Goal: Information Seeking & Learning: Learn about a topic

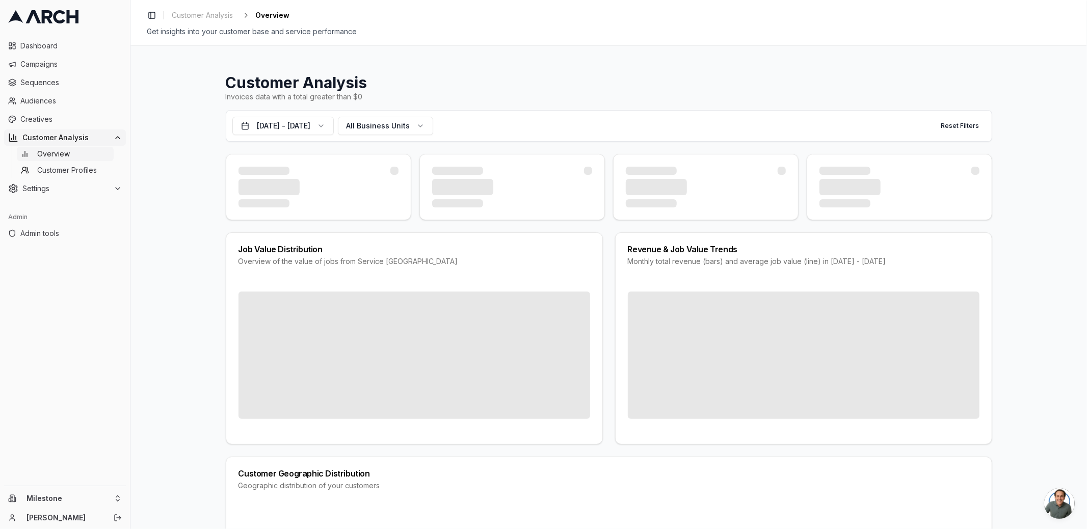
click at [302, 125] on button "[DATE] - [DATE]" at bounding box center [282, 126] width 101 height 18
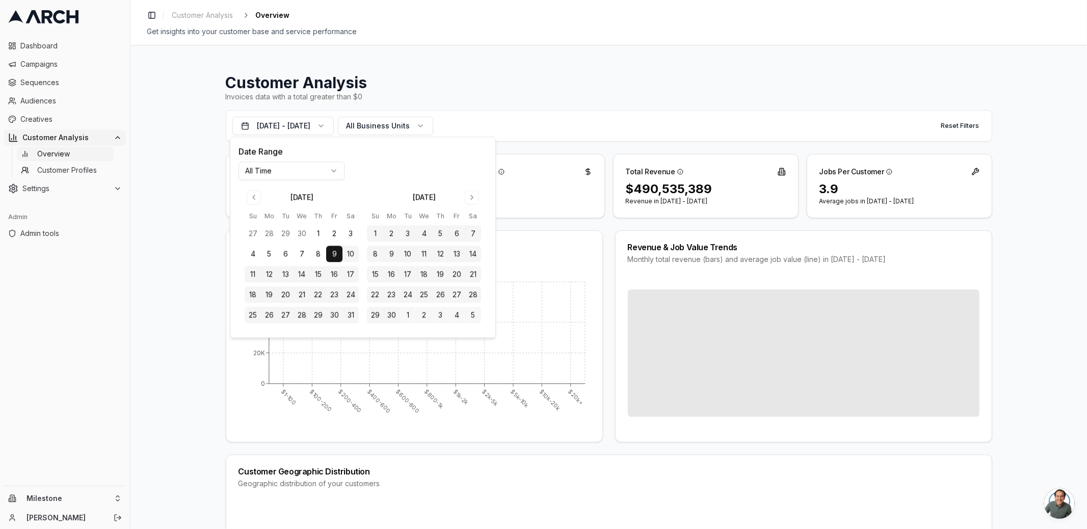
click at [192, 105] on div "Customer Analysis Invoices data with a total greater than $0 [DATE] - [DATE] Al…" at bounding box center [608, 287] width 956 height 484
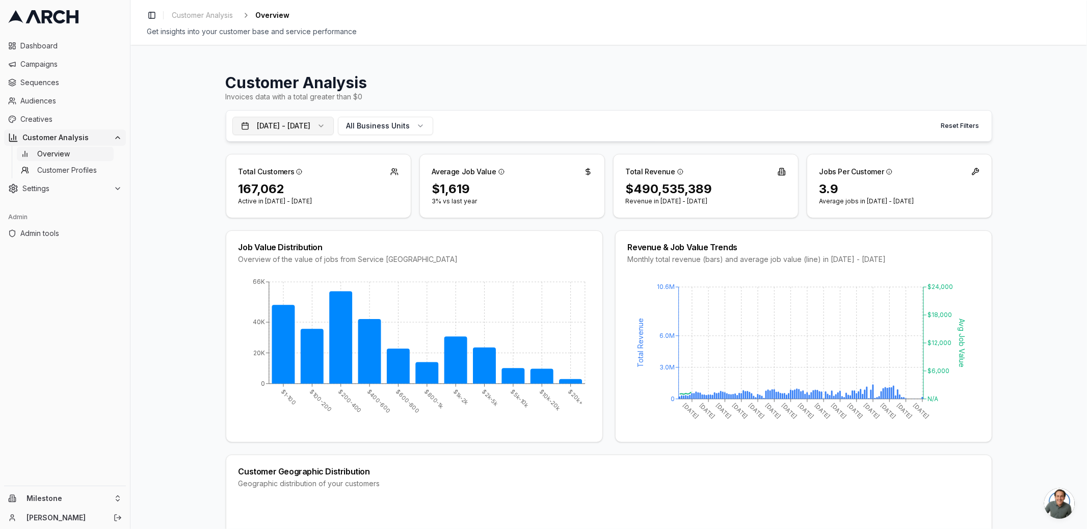
click at [296, 118] on button "[DATE] - [DATE]" at bounding box center [282, 126] width 101 height 18
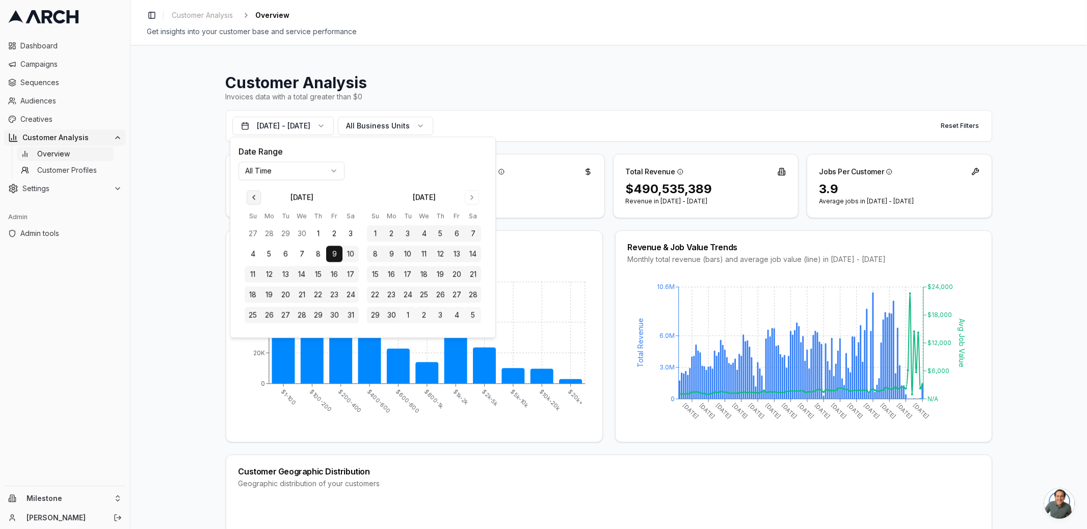
click at [250, 192] on button "Go to previous month" at bounding box center [254, 197] width 14 height 14
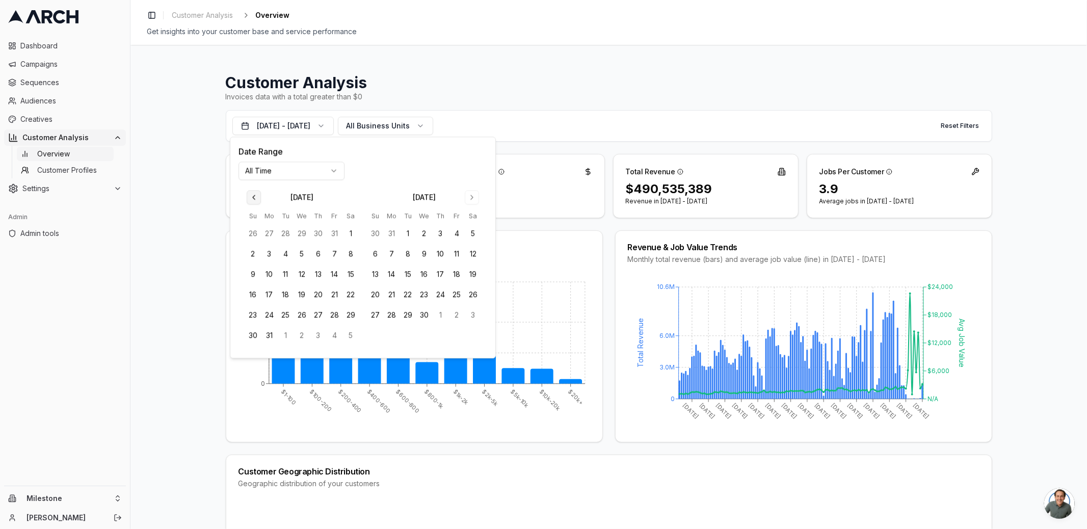
click at [250, 192] on button "Go to previous month" at bounding box center [254, 197] width 14 height 14
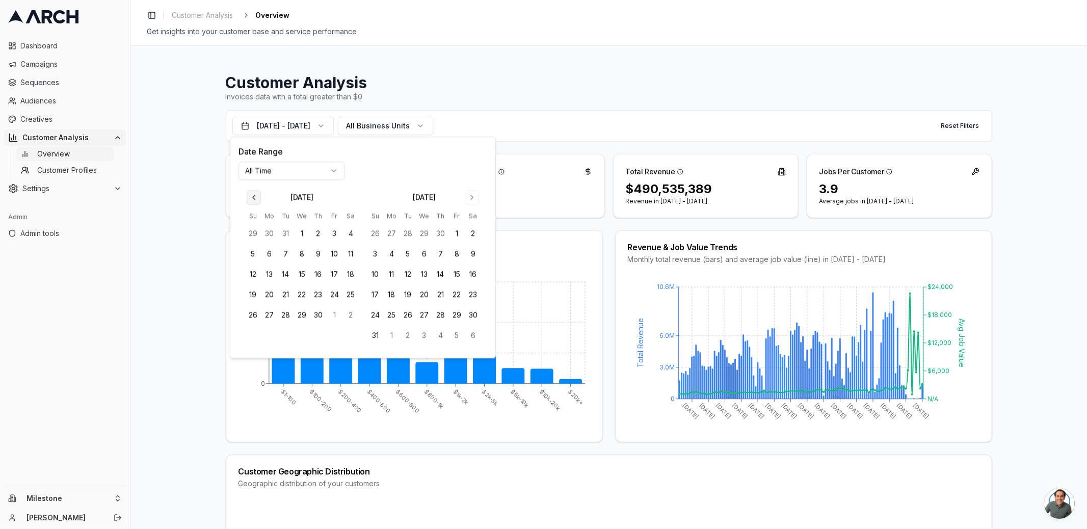
click at [250, 192] on button "Go to previous month" at bounding box center [254, 197] width 14 height 14
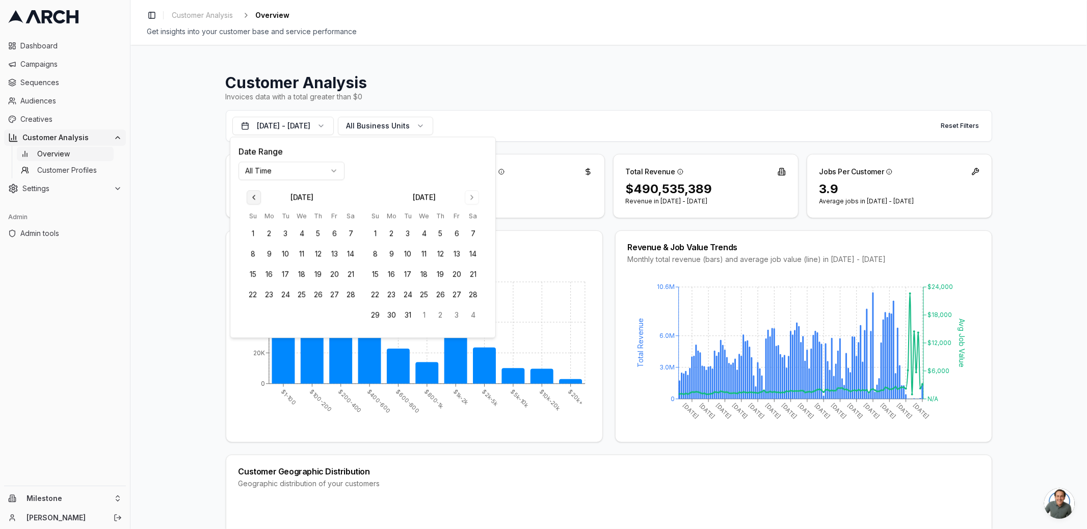
click at [250, 192] on button "Go to previous month" at bounding box center [254, 197] width 14 height 14
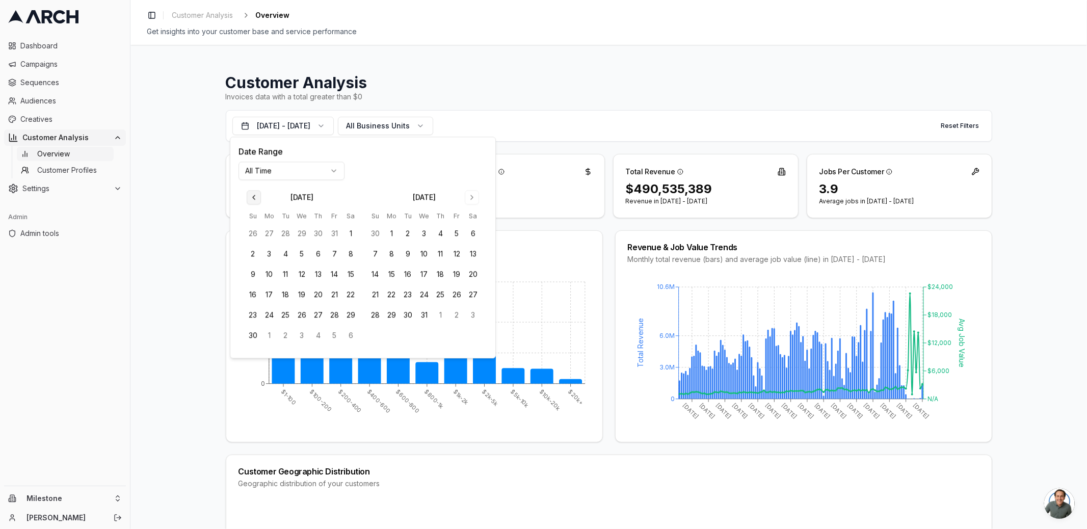
click at [250, 192] on button "Go to previous month" at bounding box center [254, 197] width 14 height 14
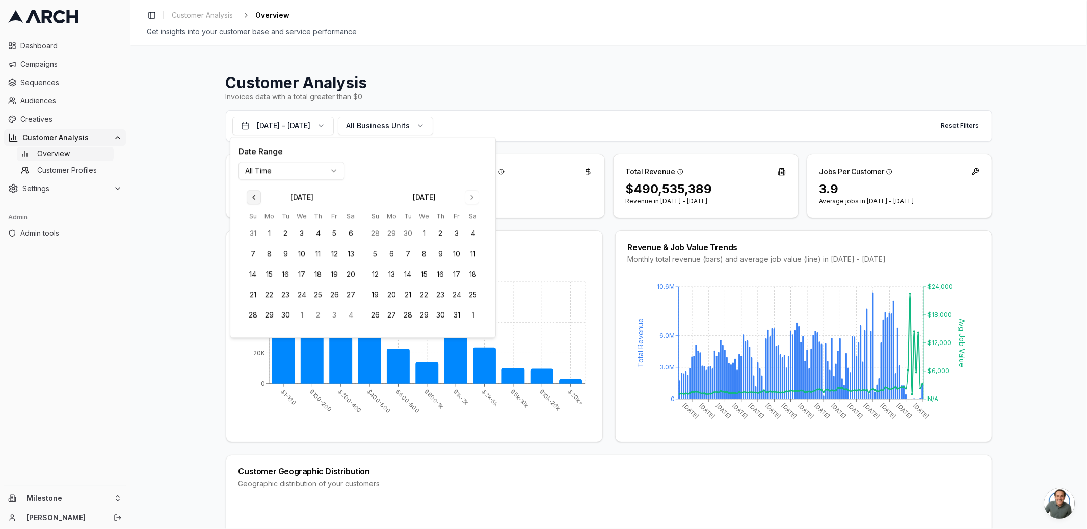
click at [250, 192] on button "Go to previous month" at bounding box center [254, 197] width 14 height 14
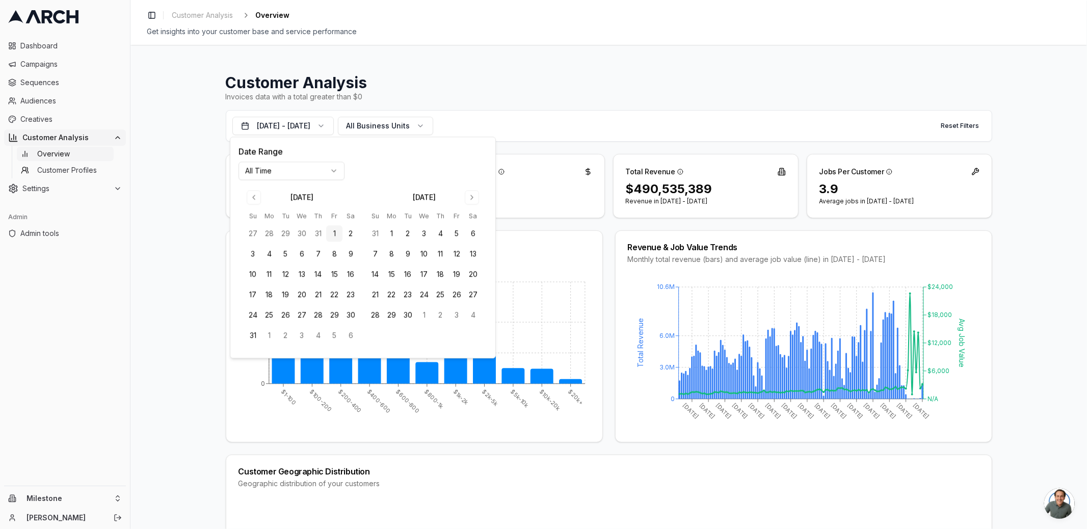
click at [334, 235] on button "1" at bounding box center [334, 234] width 16 height 16
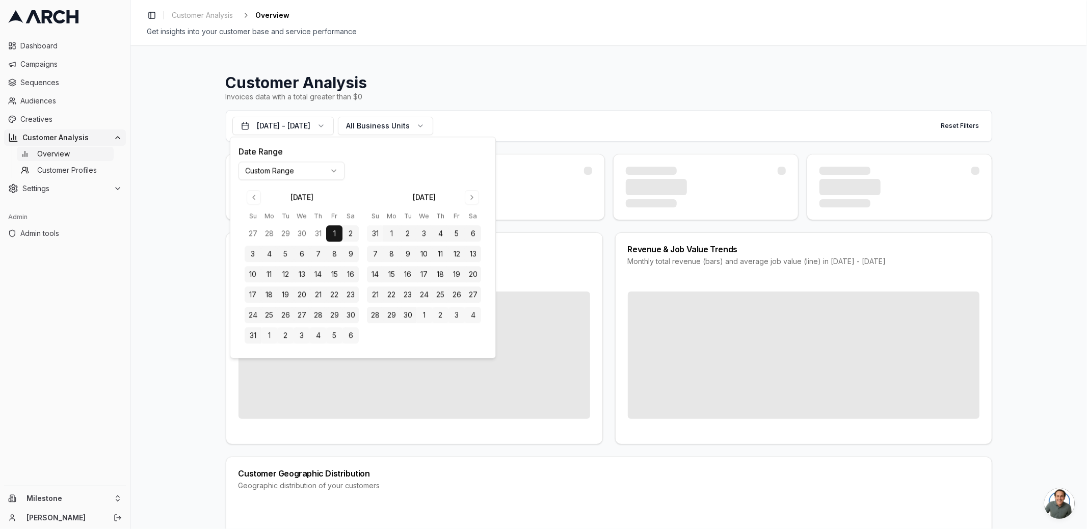
click at [179, 178] on div "Customer Analysis Invoices data with a total greater than $0 [DATE] - [DATE] Al…" at bounding box center [608, 287] width 956 height 484
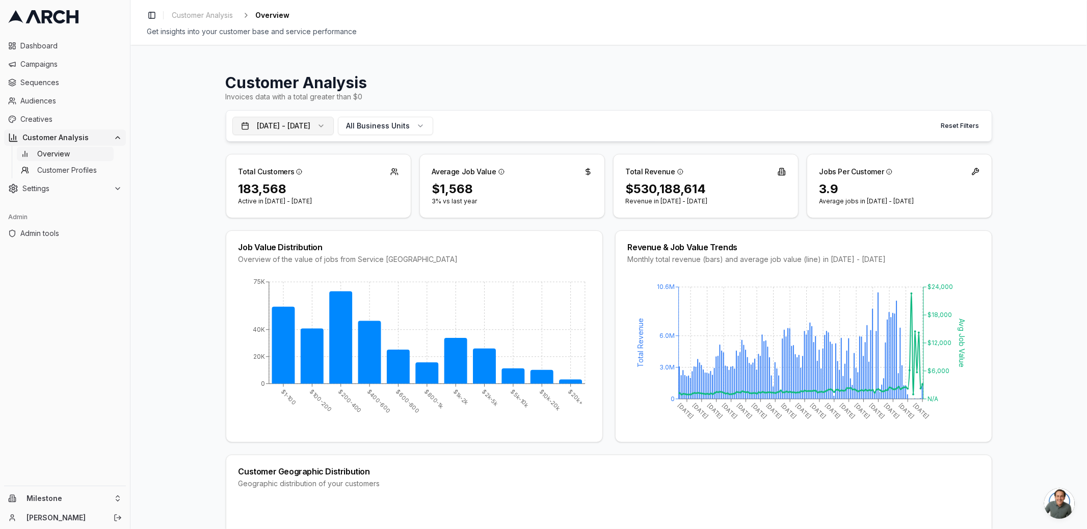
click at [309, 130] on button "[DATE] - [DATE]" at bounding box center [282, 126] width 101 height 18
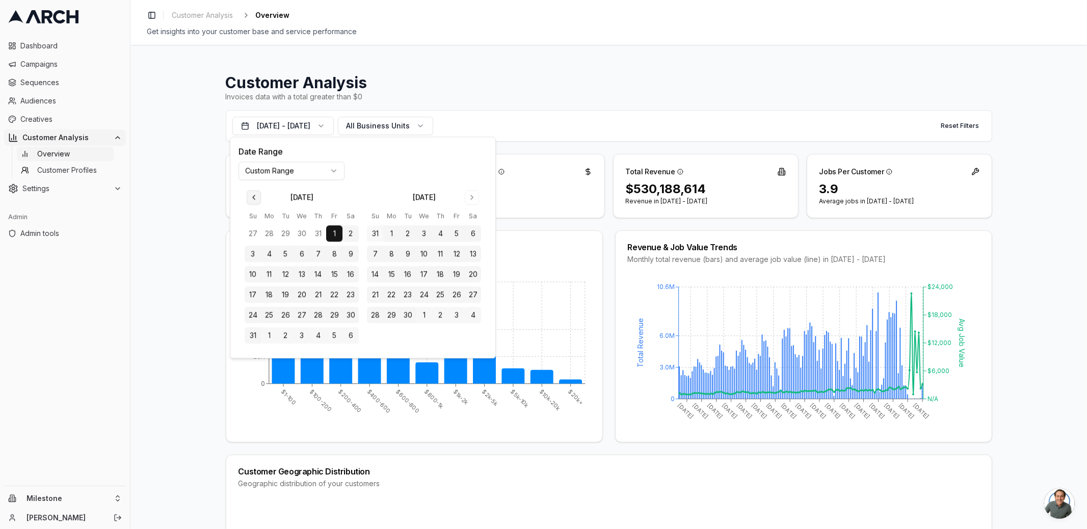
click at [256, 199] on button "Go to previous month" at bounding box center [254, 197] width 14 height 14
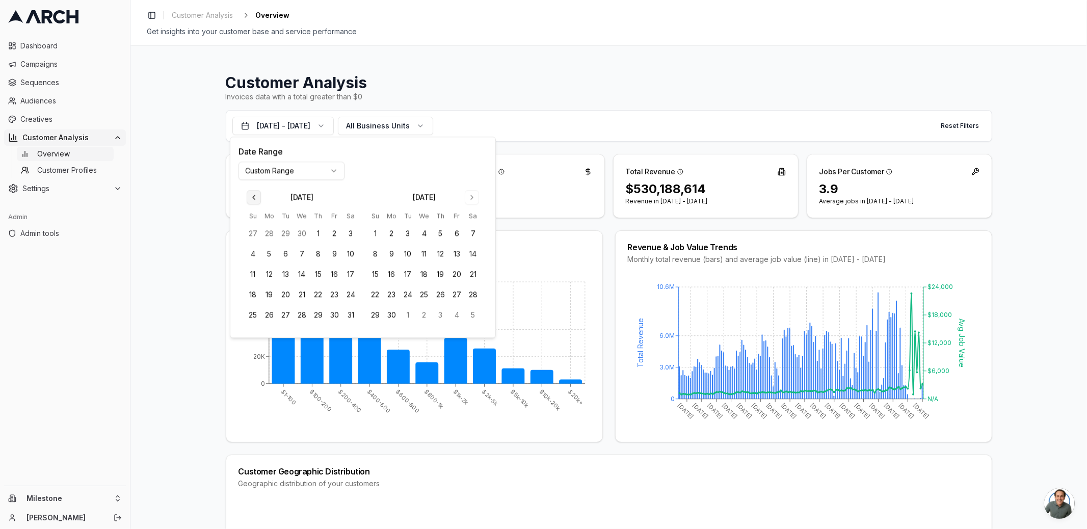
click at [256, 199] on button "Go to previous month" at bounding box center [254, 197] width 14 height 14
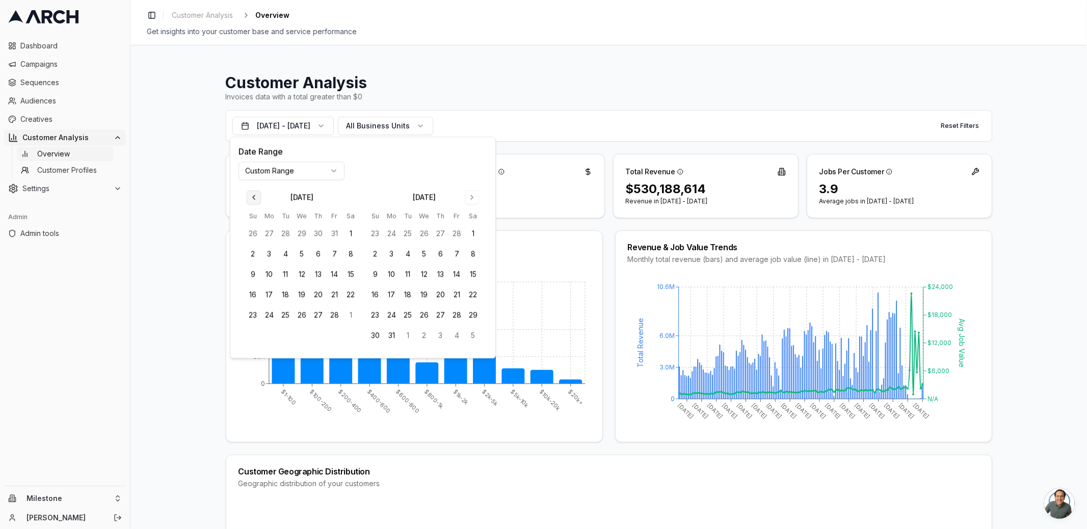
click at [256, 199] on button "Go to previous month" at bounding box center [254, 197] width 14 height 14
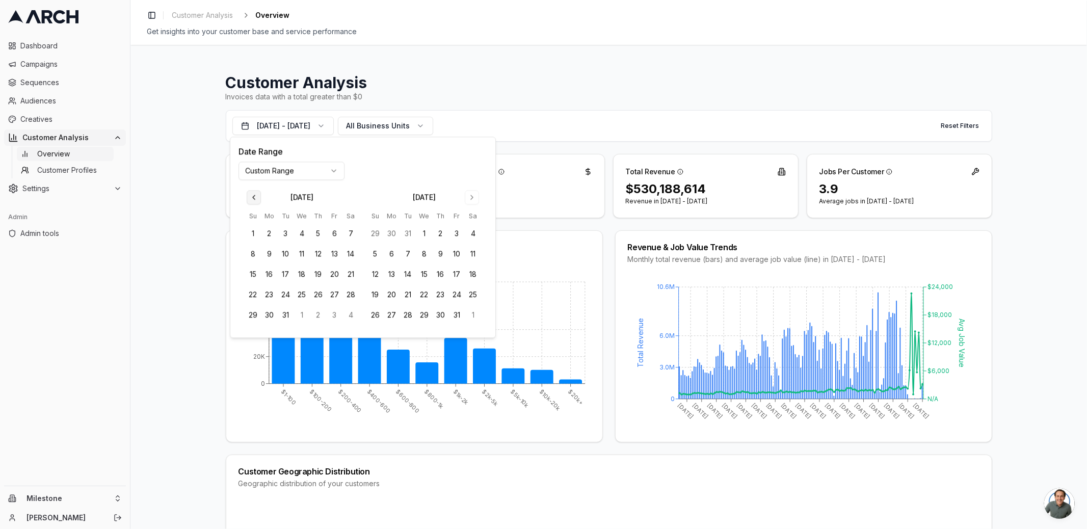
click at [256, 199] on button "Go to previous month" at bounding box center [254, 197] width 14 height 14
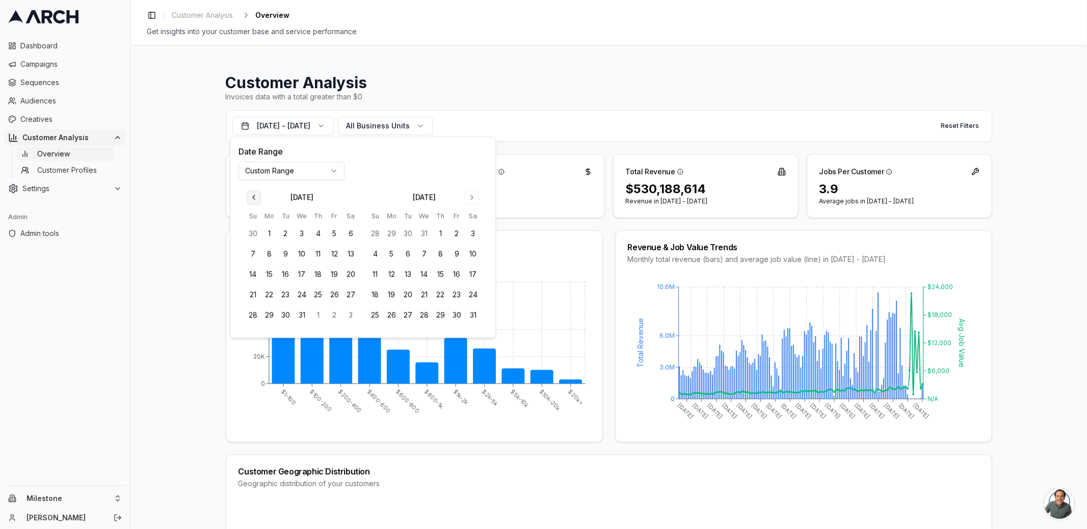
click at [256, 199] on button "Go to previous month" at bounding box center [254, 197] width 14 height 14
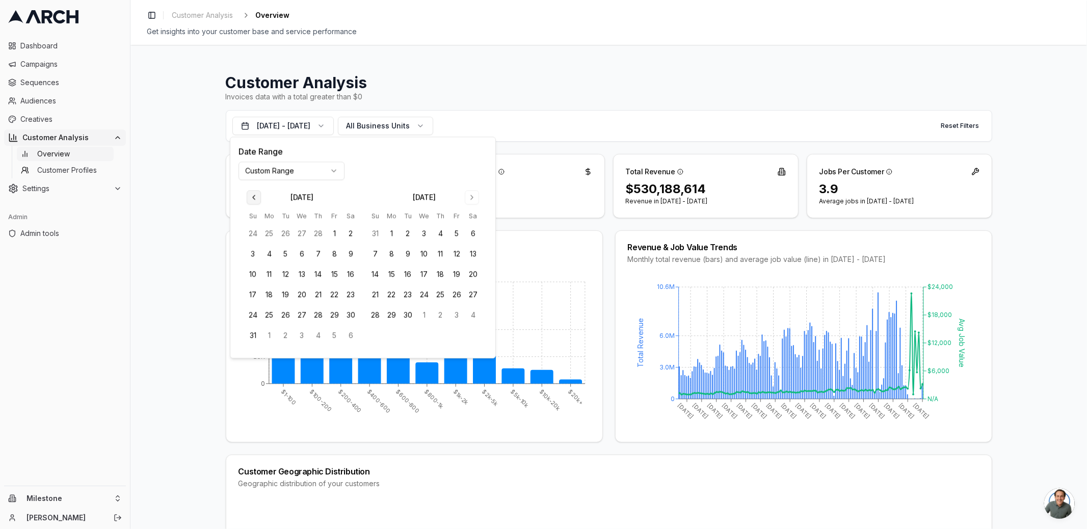
click at [256, 199] on button "Go to previous month" at bounding box center [254, 197] width 14 height 14
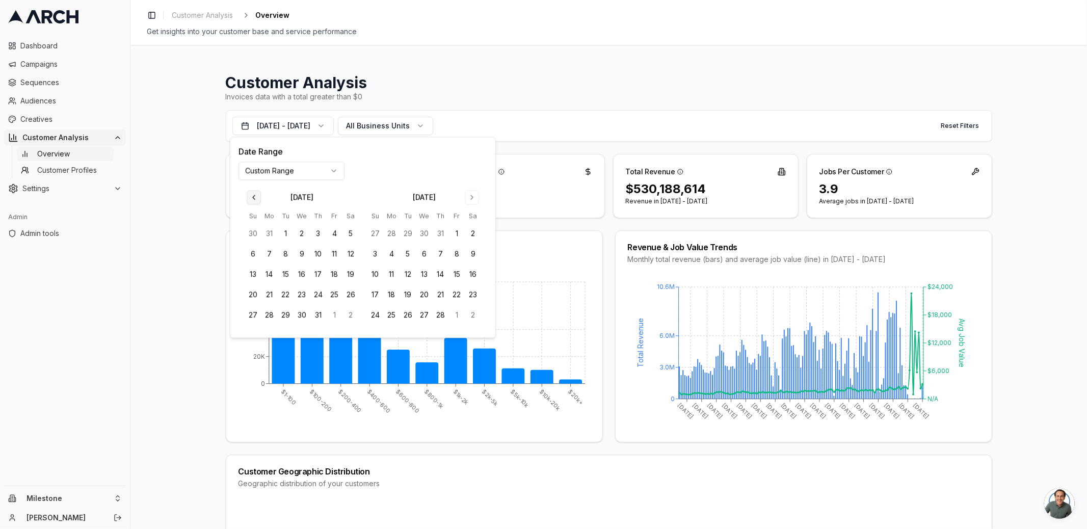
click at [256, 199] on button "Go to previous month" at bounding box center [254, 197] width 14 height 14
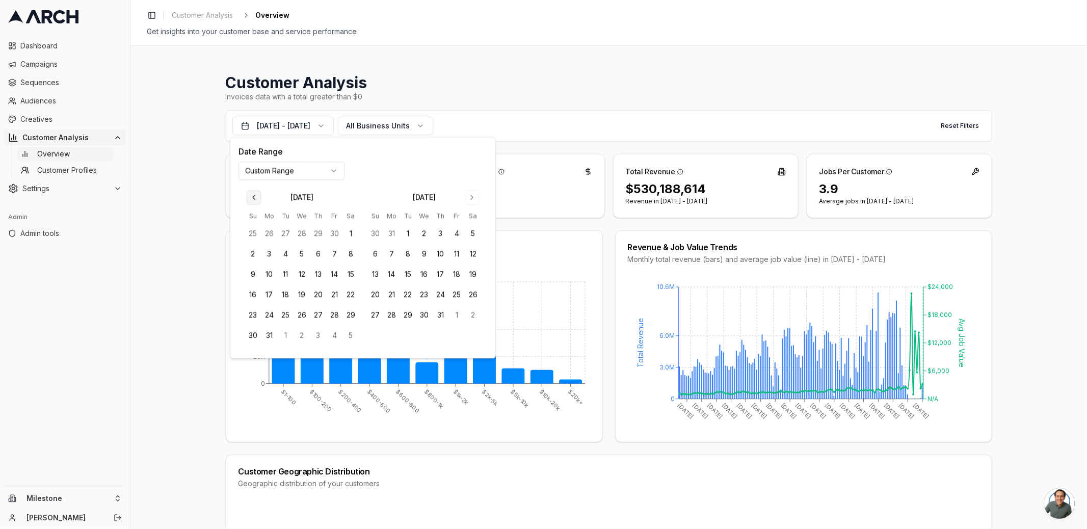
click at [256, 199] on button "Go to previous month" at bounding box center [254, 197] width 14 height 14
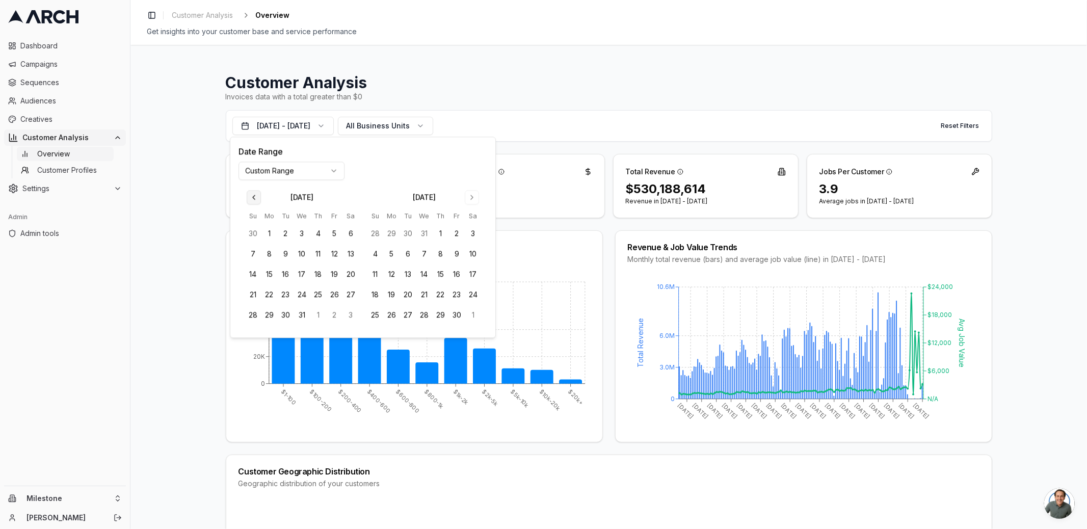
click at [256, 199] on button "Go to previous month" at bounding box center [254, 197] width 14 height 14
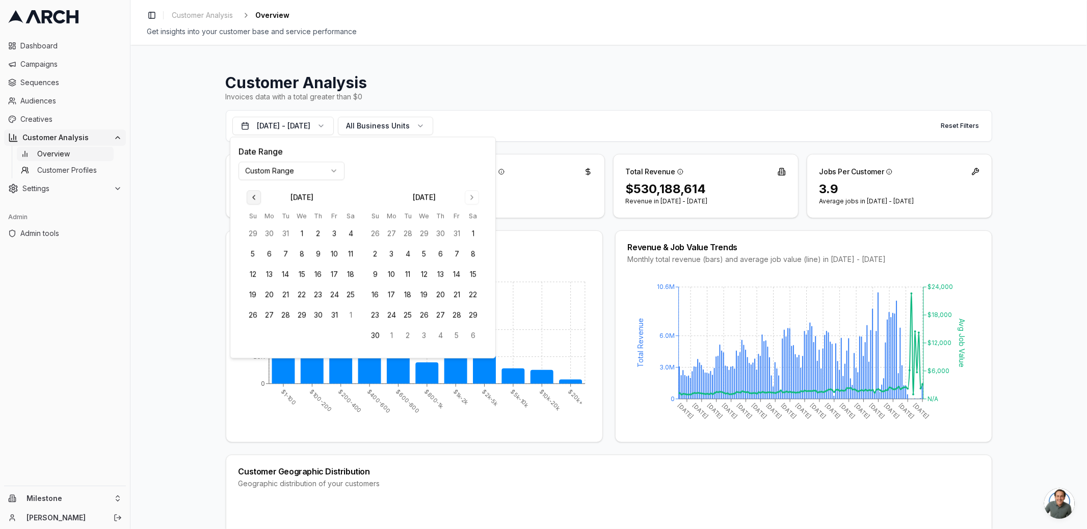
click at [256, 199] on button "Go to previous month" at bounding box center [254, 197] width 14 height 14
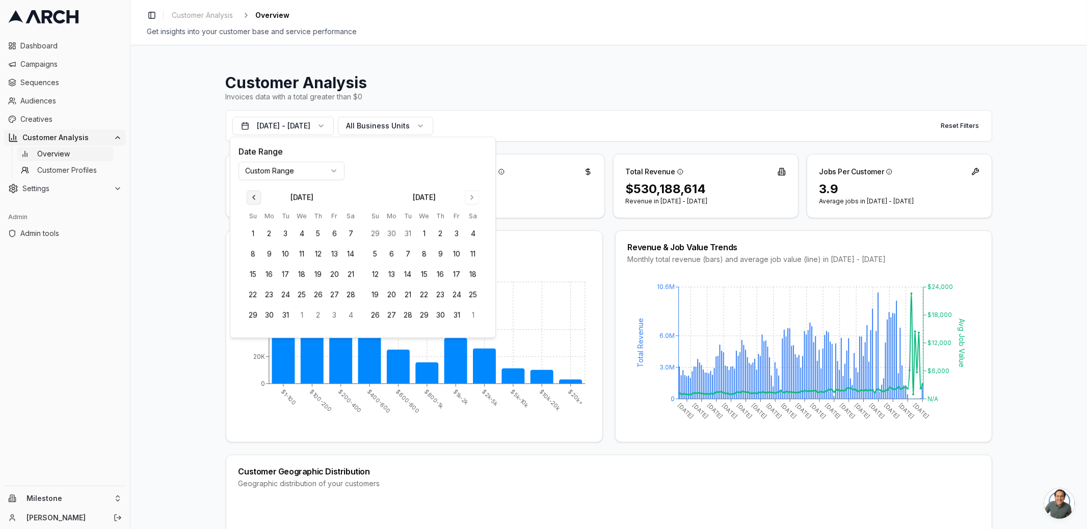
click at [256, 199] on button "Go to previous month" at bounding box center [254, 197] width 14 height 14
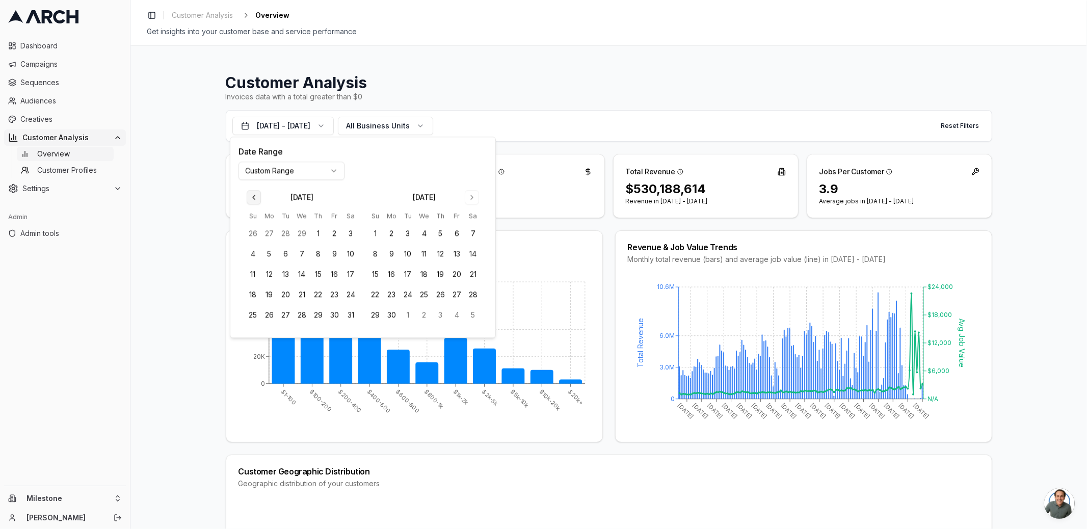
click at [256, 199] on button "Go to previous month" at bounding box center [254, 197] width 14 height 14
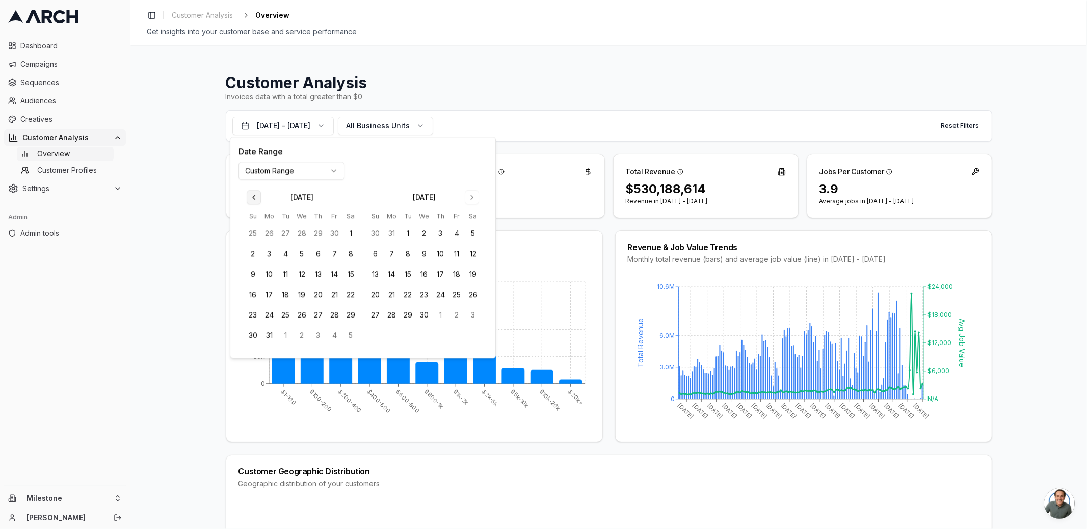
click at [256, 199] on button "Go to previous month" at bounding box center [254, 197] width 14 height 14
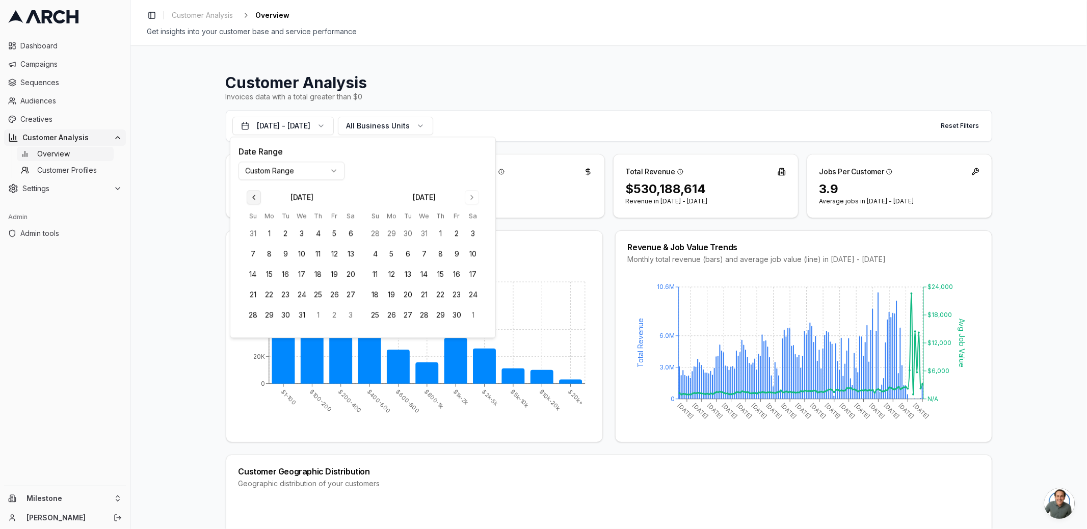
click at [256, 199] on button "Go to previous month" at bounding box center [254, 197] width 14 height 14
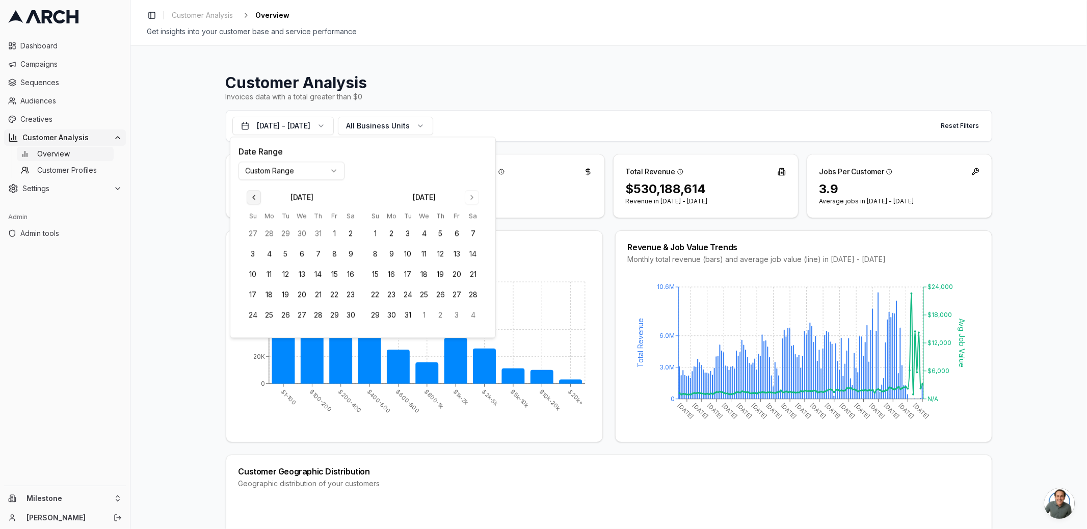
click at [256, 199] on button "Go to previous month" at bounding box center [254, 197] width 14 height 14
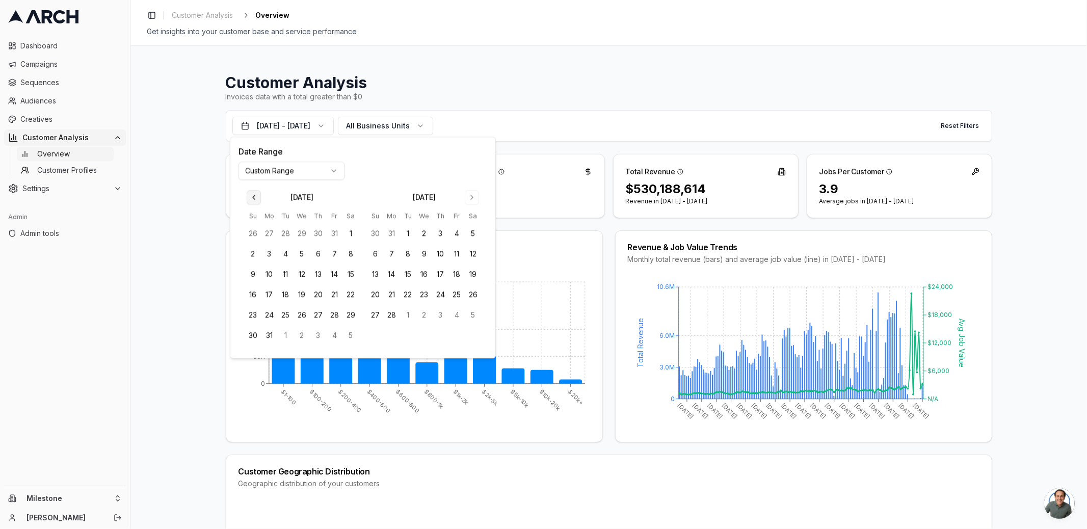
click at [256, 199] on button "Go to previous month" at bounding box center [254, 197] width 14 height 14
click at [250, 232] on button "28" at bounding box center [253, 234] width 16 height 16
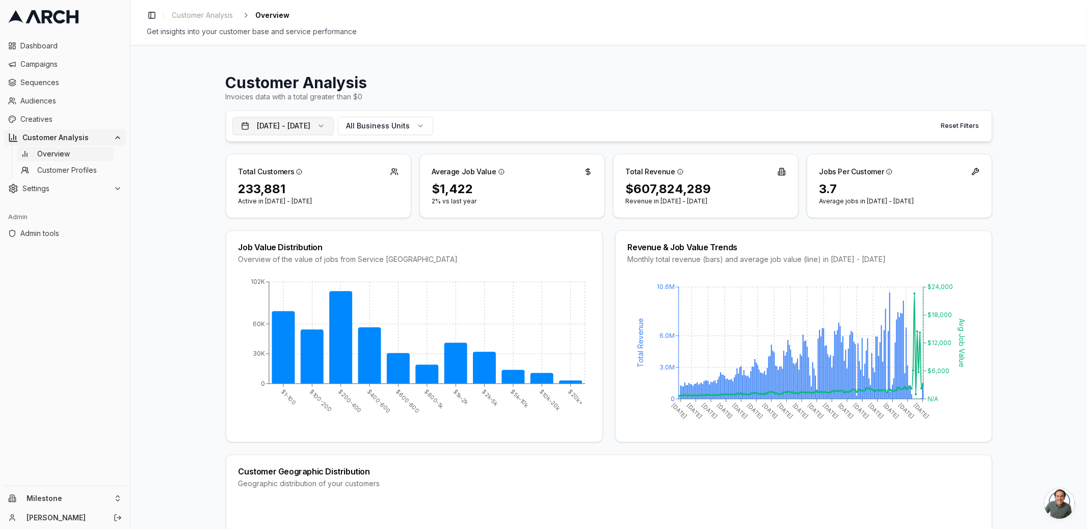
click at [295, 130] on button "[DATE] - [DATE]" at bounding box center [282, 126] width 101 height 18
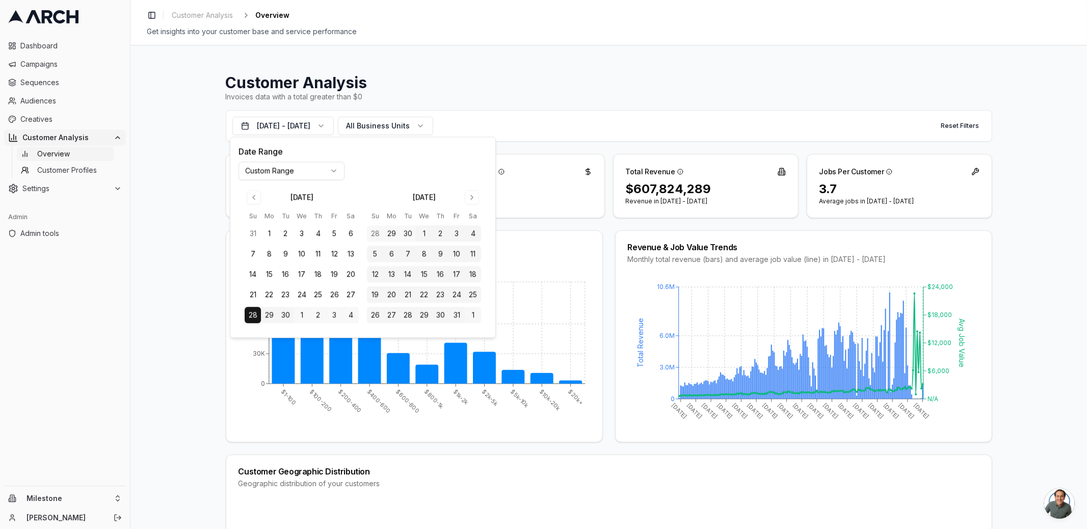
click at [247, 186] on div "[DATE] Su Mo Tu We Th Fr Sa 31 1 2 3 4 5 6 7 8 9 10 11 12 13 14 15 16 17 18 19 …" at bounding box center [362, 256] width 249 height 145
click at [253, 193] on button "Go to previous month" at bounding box center [254, 197] width 14 height 14
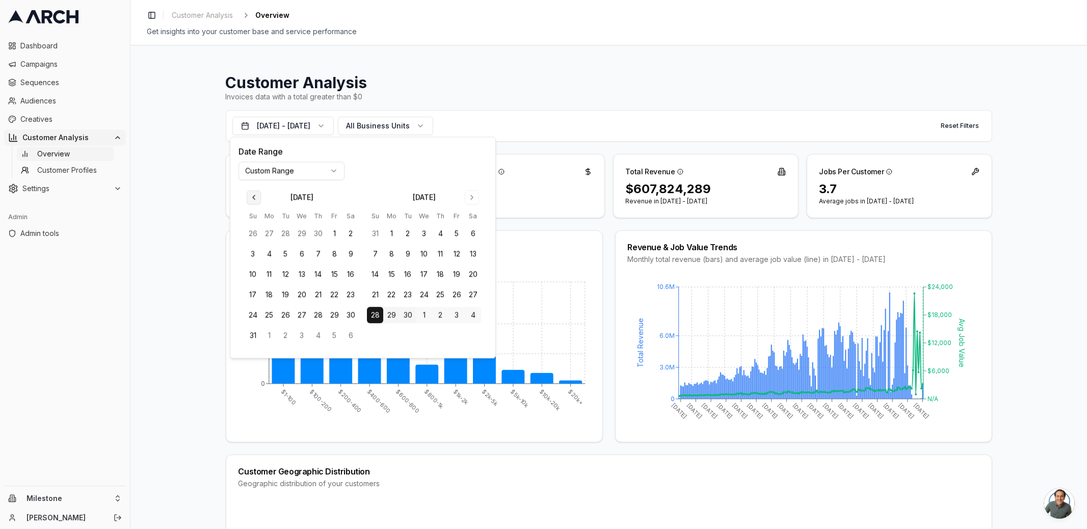
click at [253, 193] on button "Go to previous month" at bounding box center [254, 197] width 14 height 14
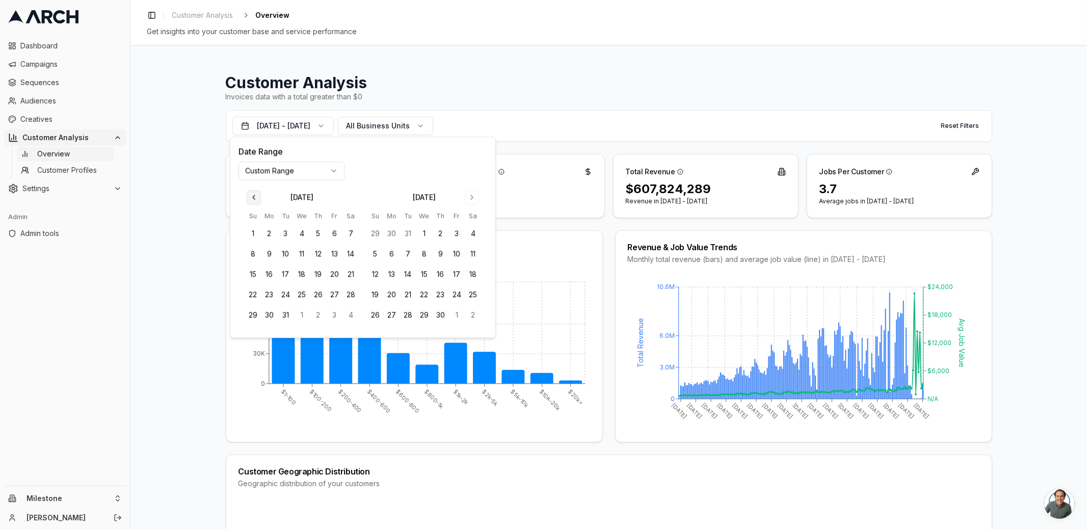
click at [253, 193] on button "Go to previous month" at bounding box center [254, 197] width 14 height 14
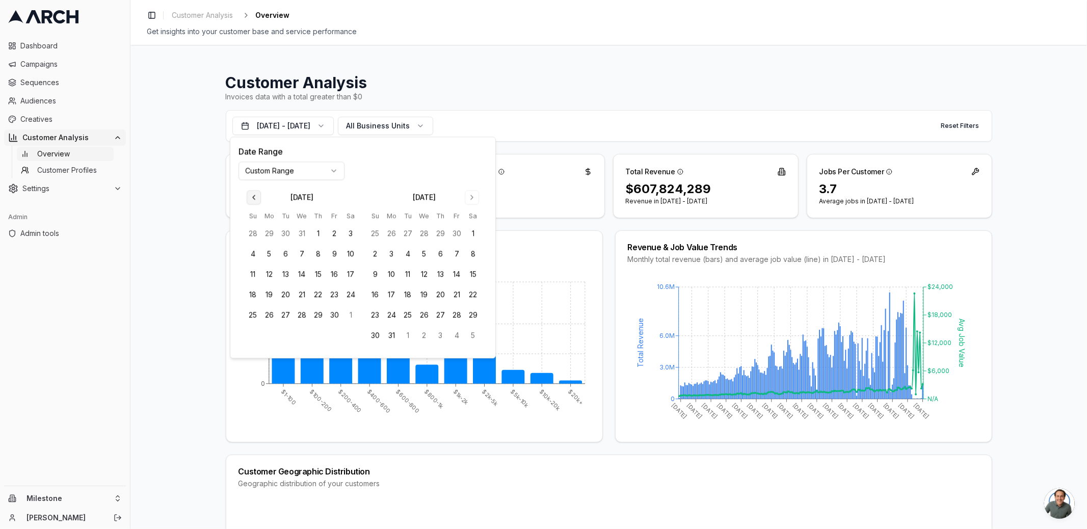
click at [253, 193] on button "Go to previous month" at bounding box center [254, 197] width 14 height 14
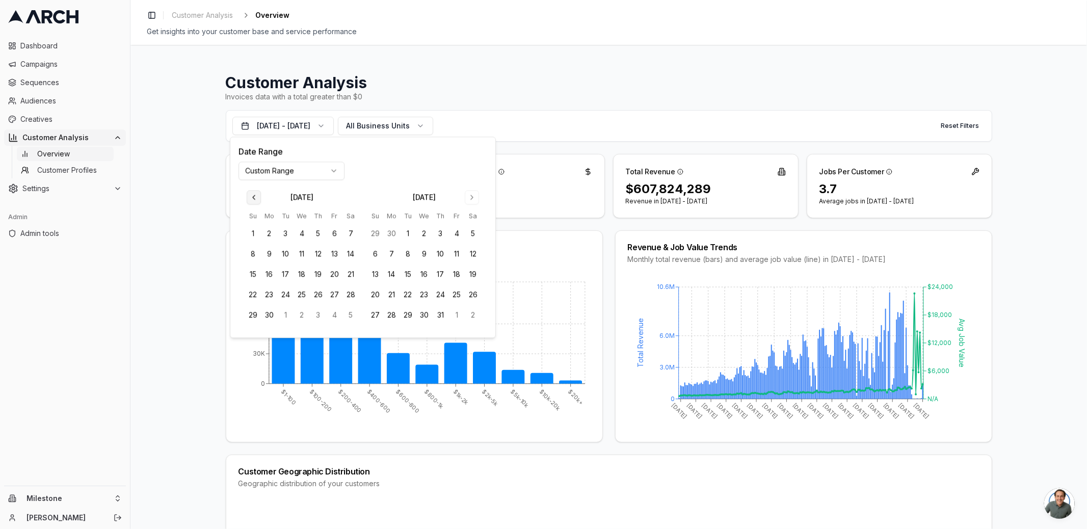
click at [253, 193] on button "Go to previous month" at bounding box center [254, 197] width 14 height 14
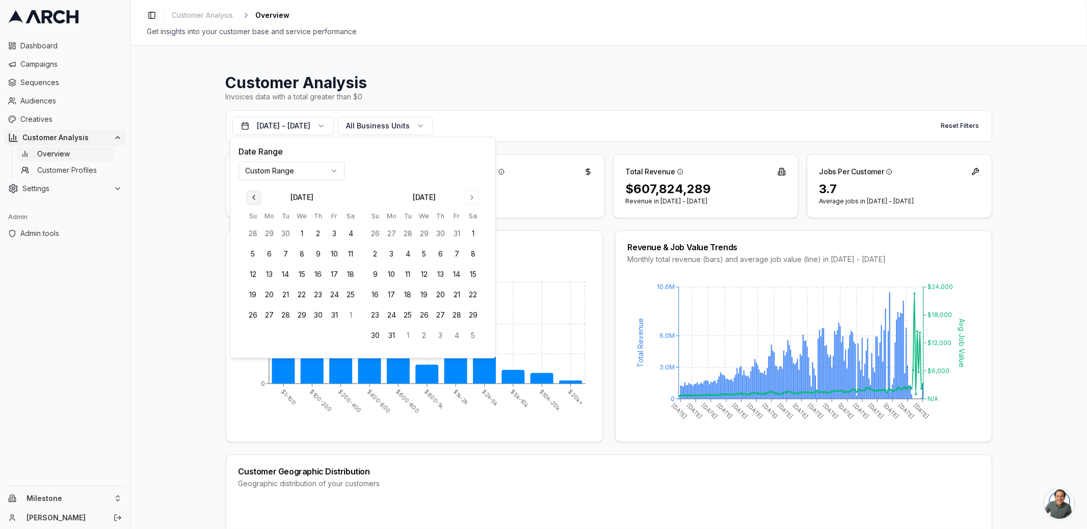
click at [253, 193] on button "Go to previous month" at bounding box center [254, 197] width 14 height 14
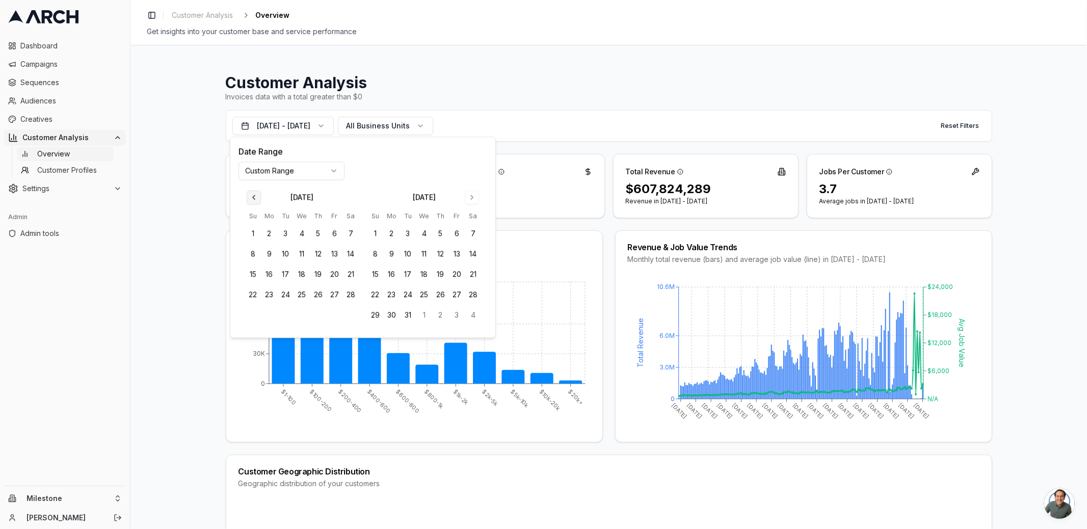
click at [253, 193] on button "Go to previous month" at bounding box center [254, 197] width 14 height 14
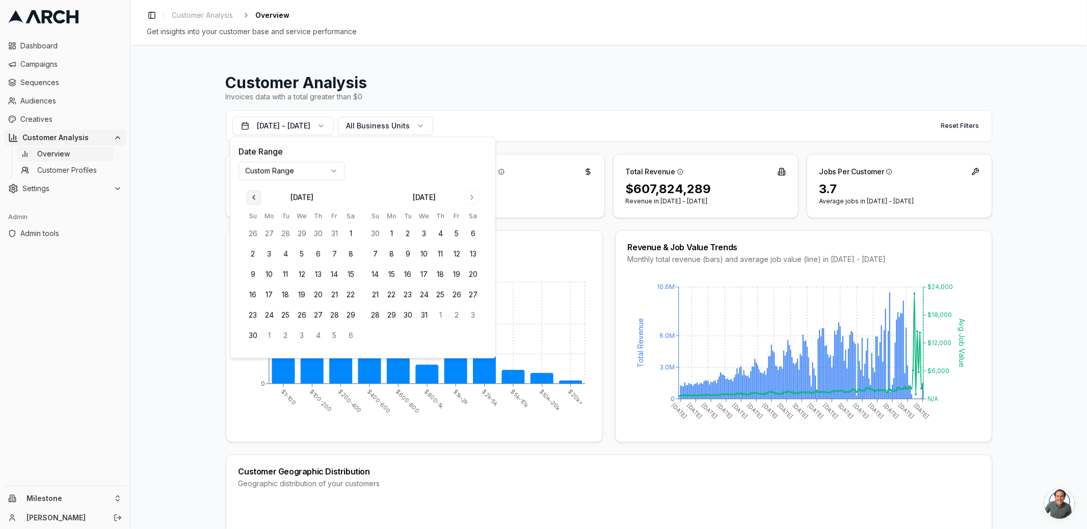
click at [253, 193] on button "Go to previous month" at bounding box center [254, 197] width 14 height 14
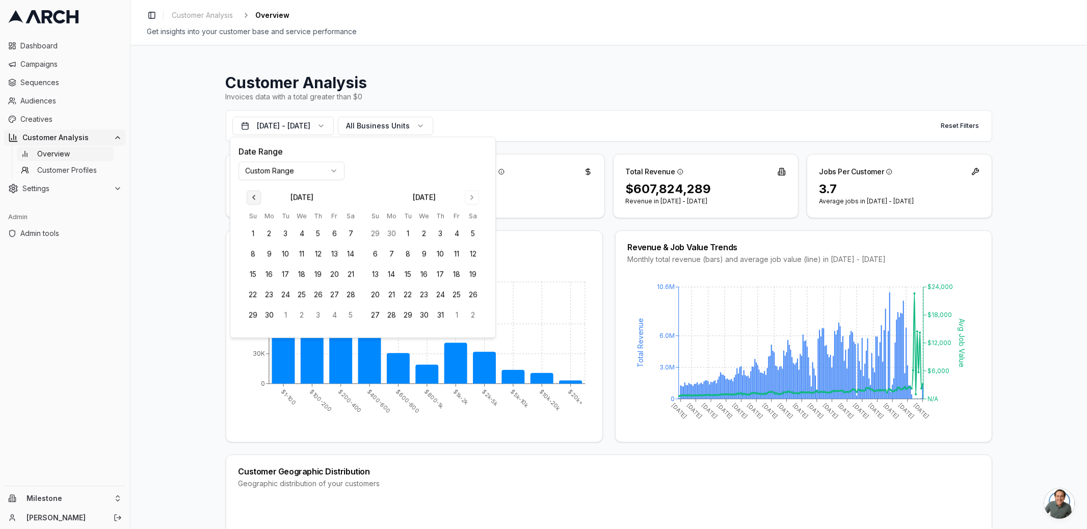
click at [253, 193] on button "Go to previous month" at bounding box center [254, 197] width 14 height 14
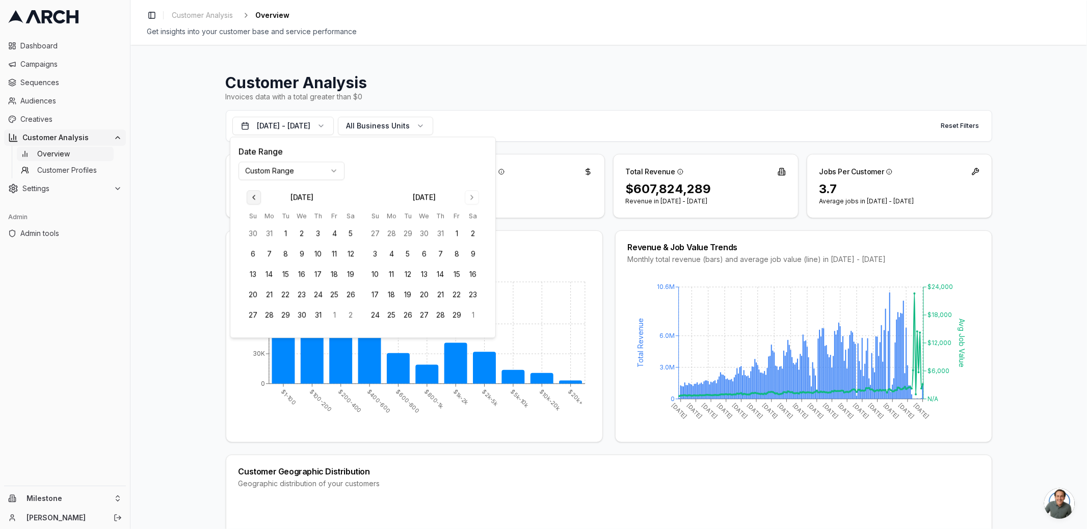
click at [253, 193] on button "Go to previous month" at bounding box center [254, 197] width 14 height 14
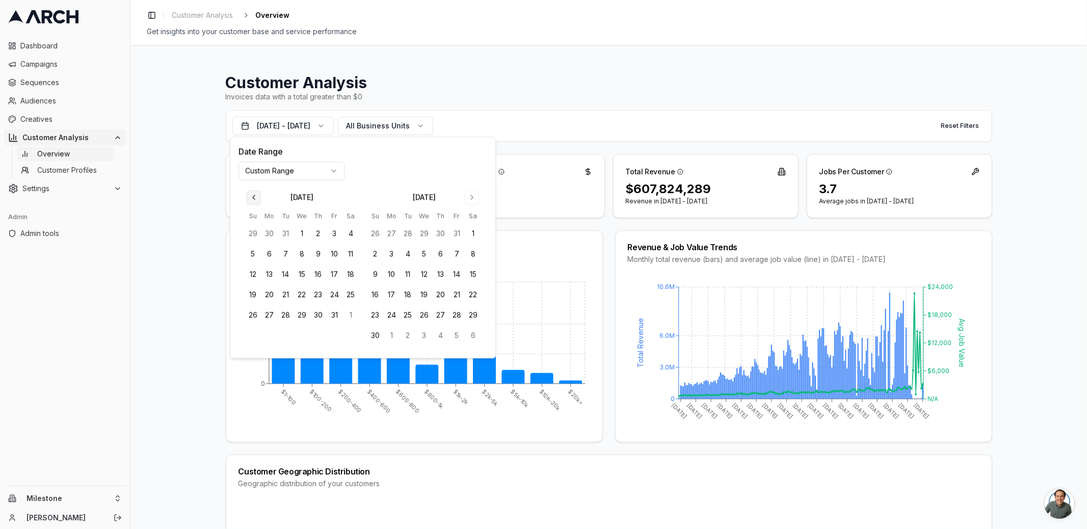
click at [253, 193] on button "Go to previous month" at bounding box center [254, 197] width 14 height 14
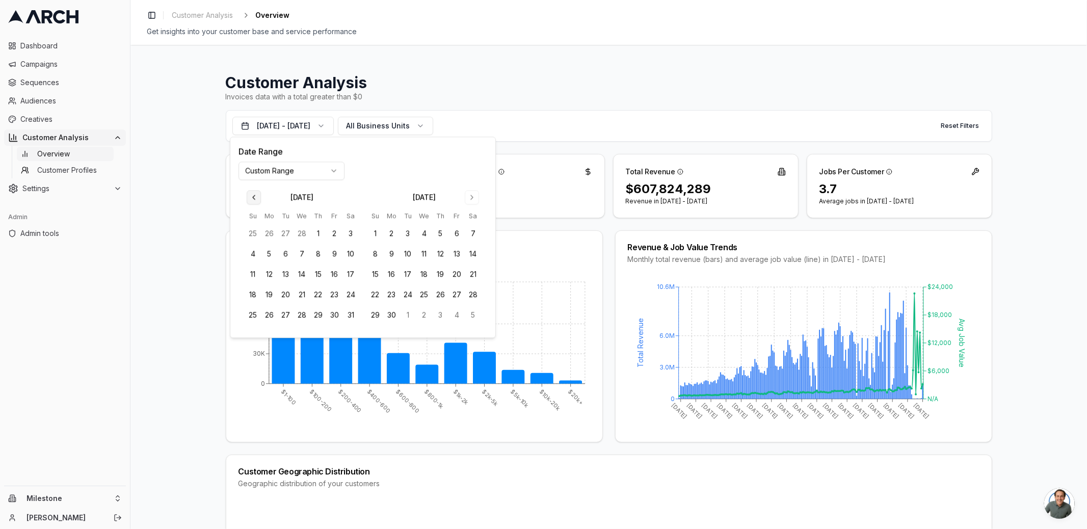
click at [253, 193] on button "Go to previous month" at bounding box center [254, 197] width 14 height 14
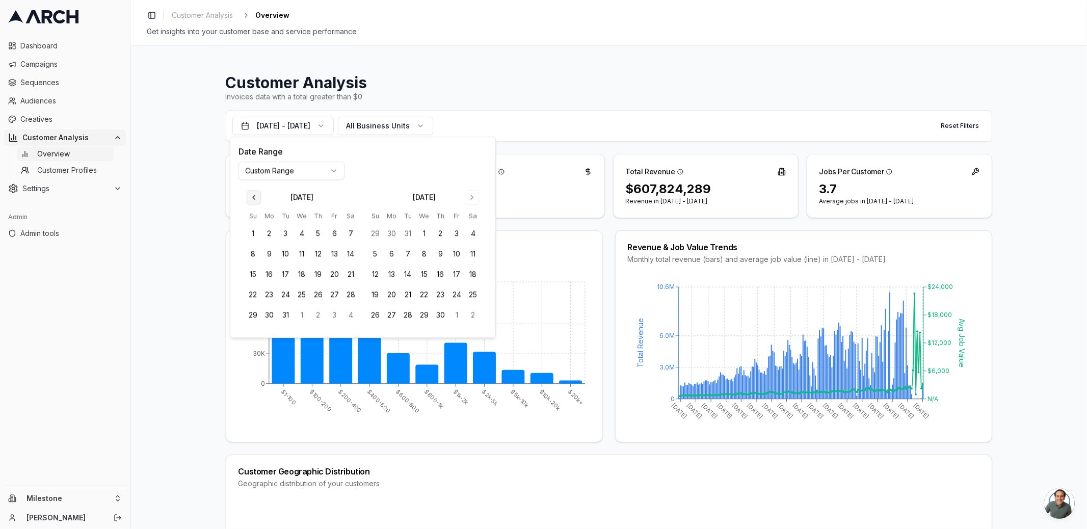
click at [253, 193] on button "Go to previous month" at bounding box center [254, 197] width 14 height 14
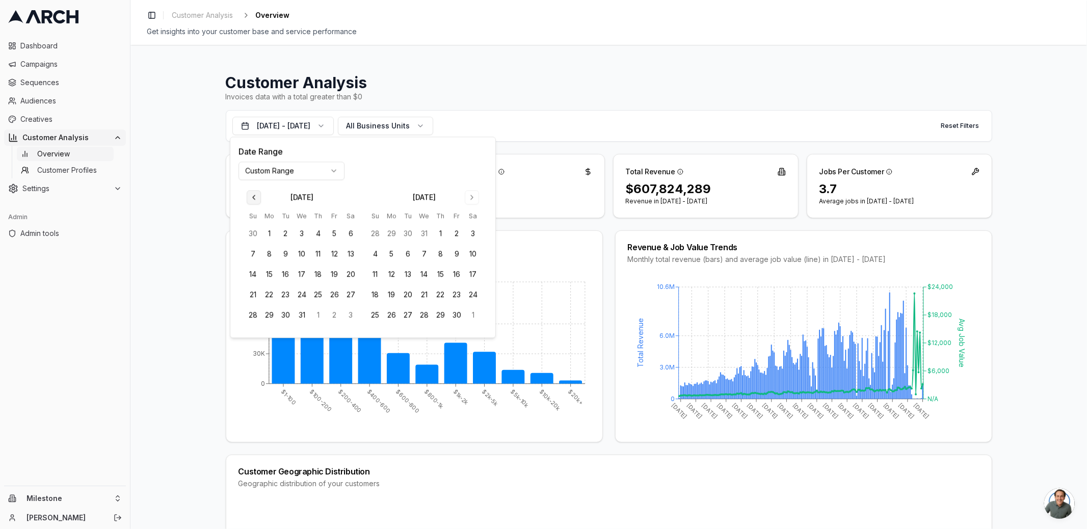
click at [253, 193] on button "Go to previous month" at bounding box center [254, 197] width 14 height 14
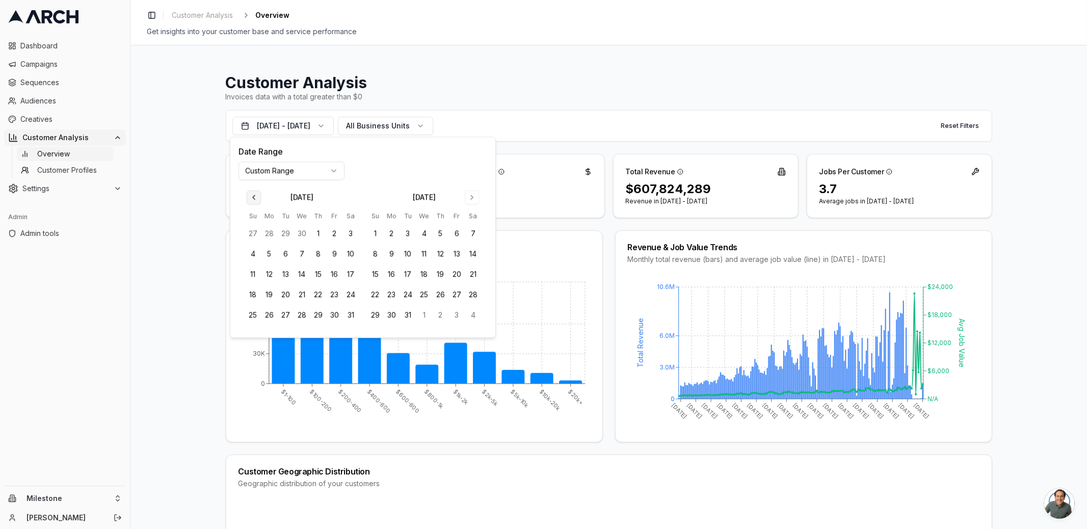
click at [253, 193] on button "Go to previous month" at bounding box center [254, 197] width 14 height 14
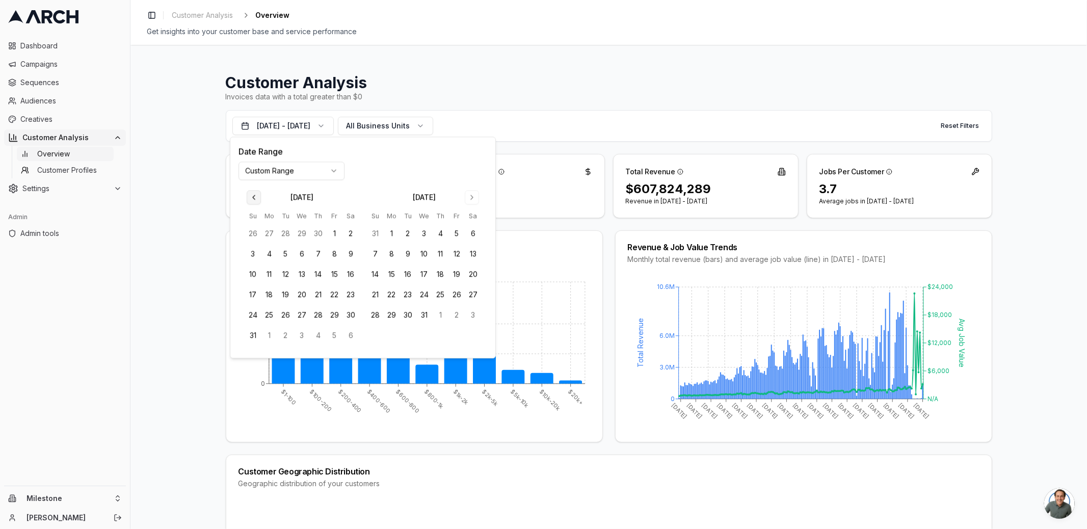
click at [253, 193] on button "Go to previous month" at bounding box center [254, 197] width 14 height 14
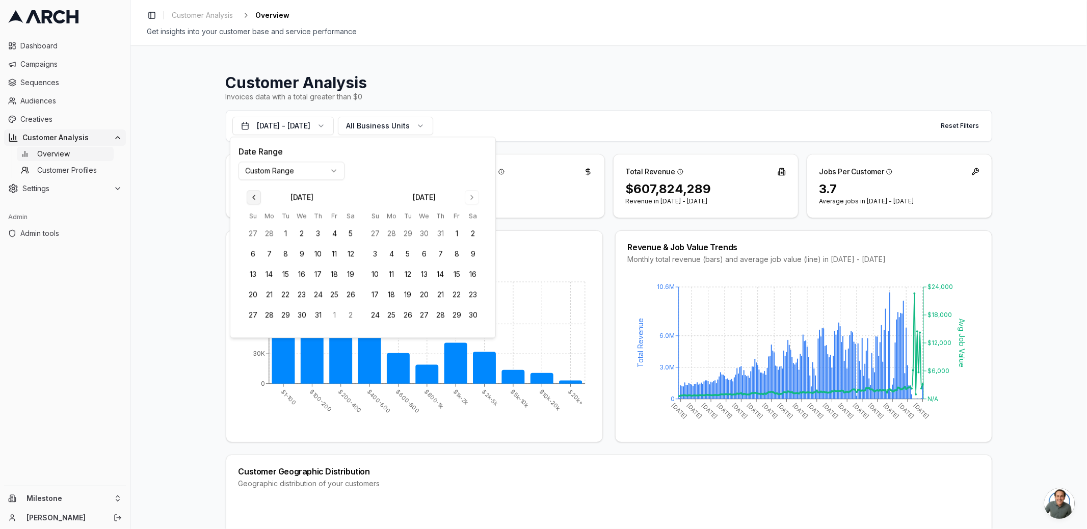
click at [253, 193] on button "Go to previous month" at bounding box center [254, 197] width 14 height 14
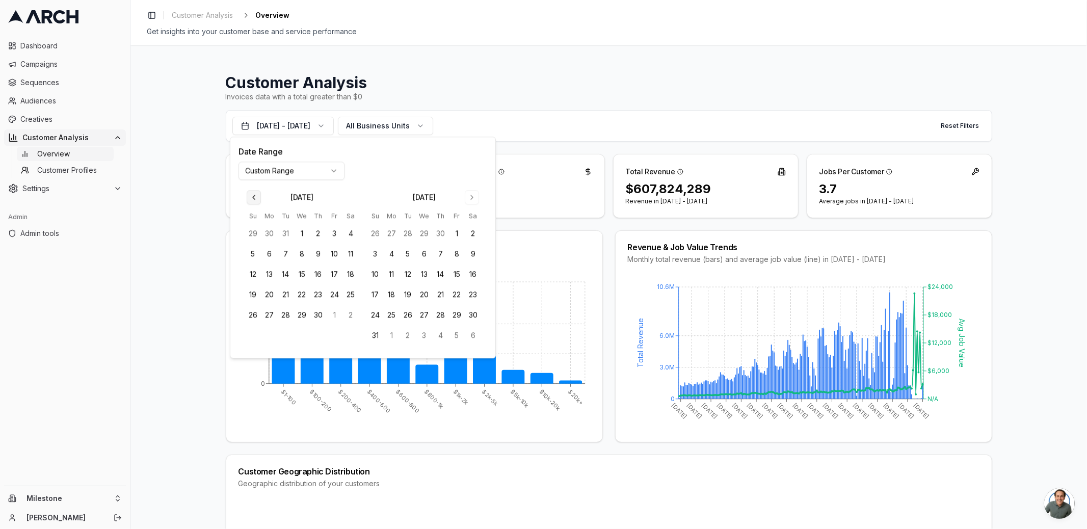
click at [253, 193] on button "Go to previous month" at bounding box center [254, 197] width 14 height 14
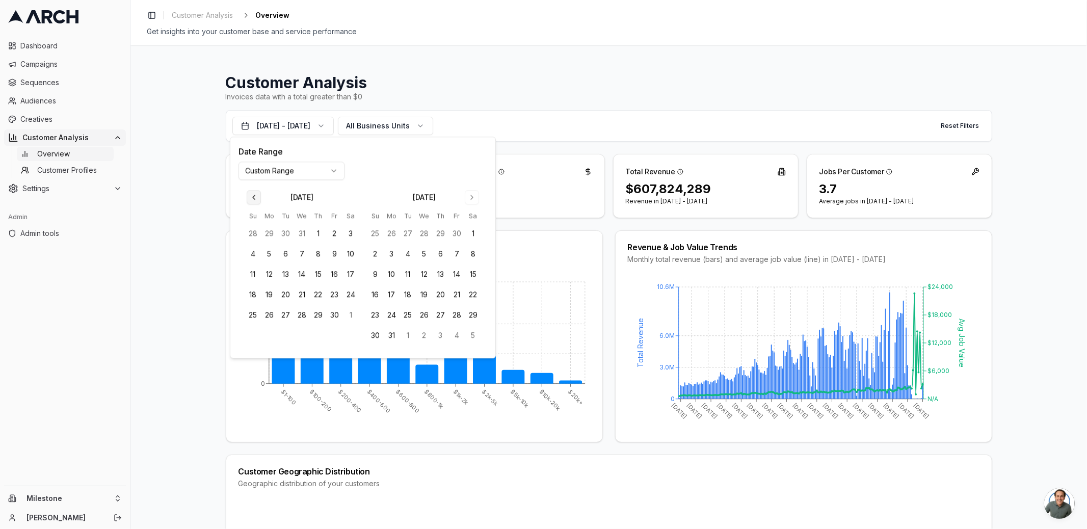
click at [253, 193] on button "Go to previous month" at bounding box center [254, 197] width 14 height 14
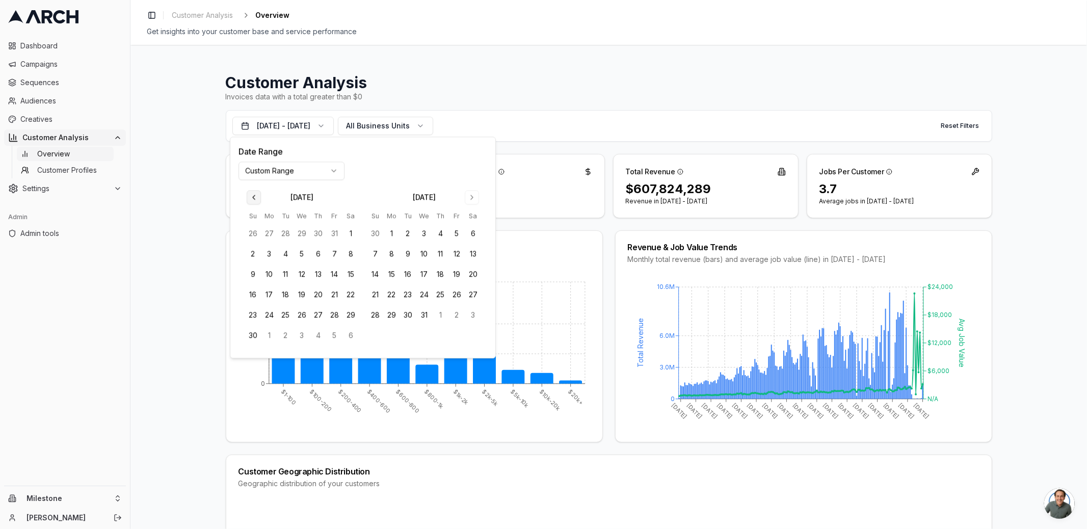
click at [253, 193] on button "Go to previous month" at bounding box center [254, 197] width 14 height 14
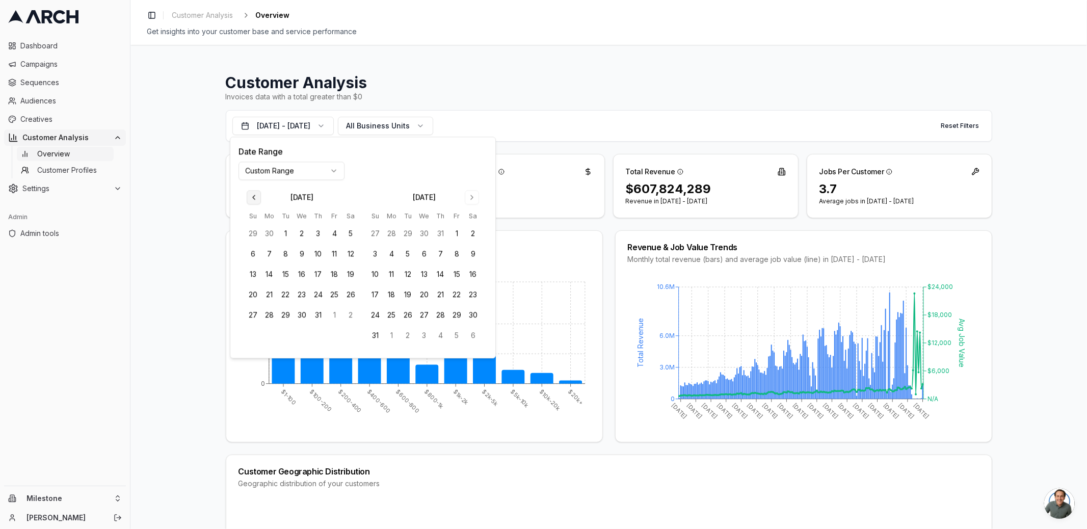
click at [253, 193] on button "Go to previous month" at bounding box center [254, 197] width 14 height 14
click at [317, 230] on button "1" at bounding box center [318, 234] width 16 height 16
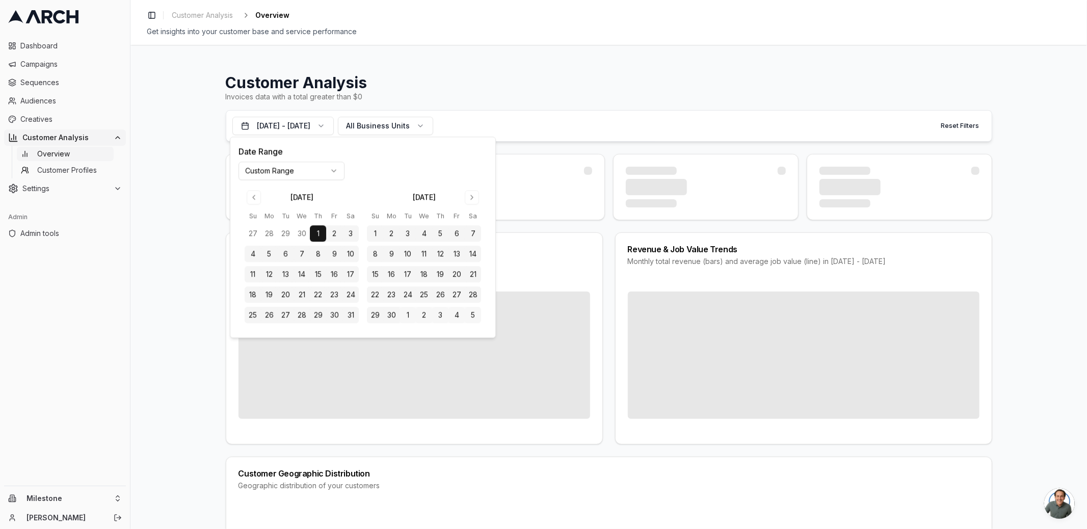
click at [532, 137] on div "[DATE] - [DATE] All Business Units Reset Filters" at bounding box center [609, 126] width 766 height 32
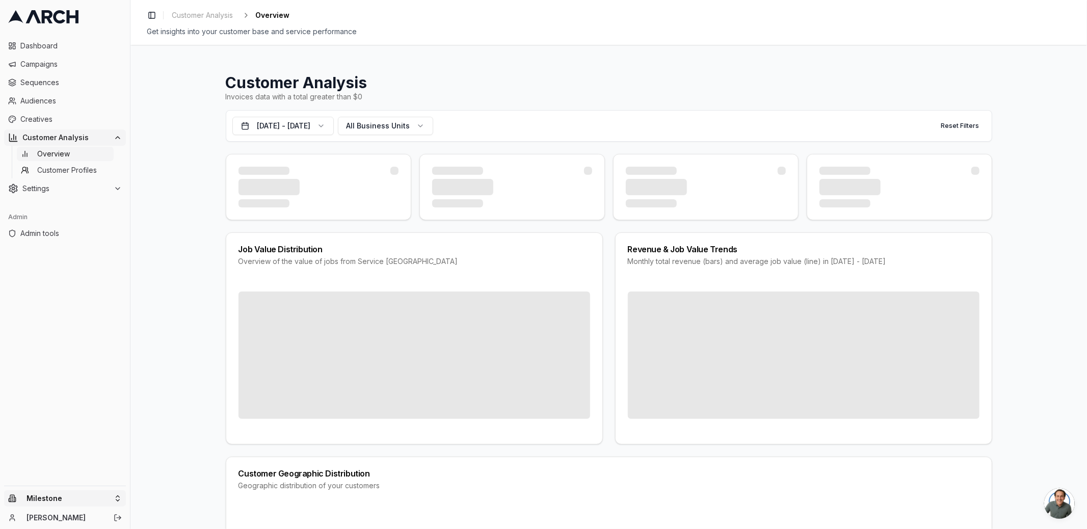
click at [115, 504] on html "Dashboard Campaigns Sequences Audiences Creatives Customer Analysis Overview Cu…" at bounding box center [543, 264] width 1087 height 529
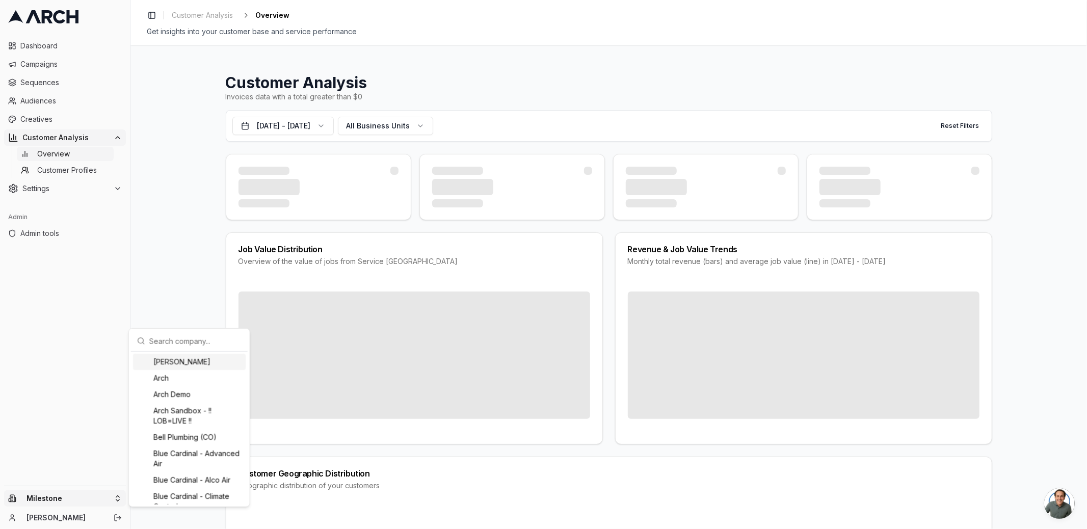
click at [163, 344] on input "text" at bounding box center [195, 341] width 92 height 20
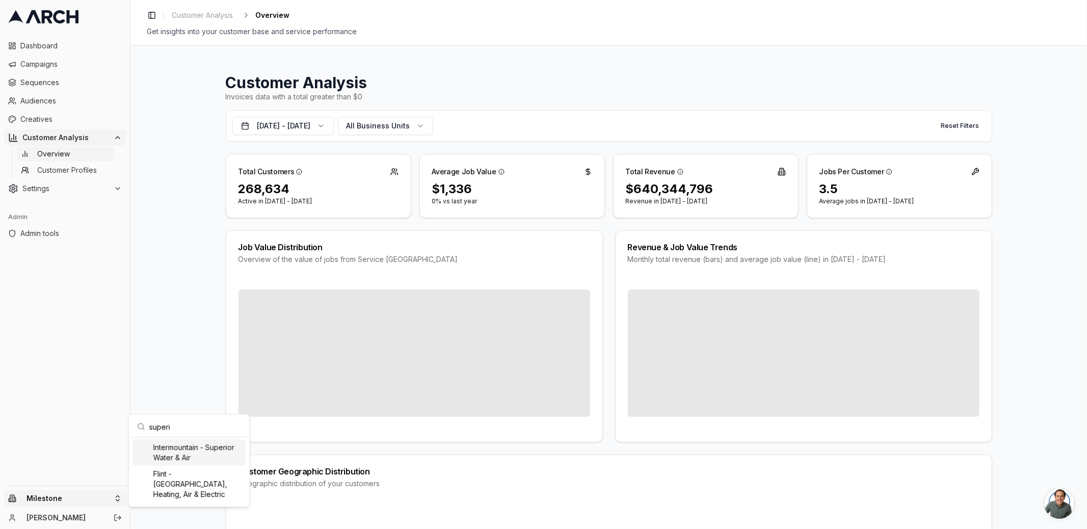
type input "superio"
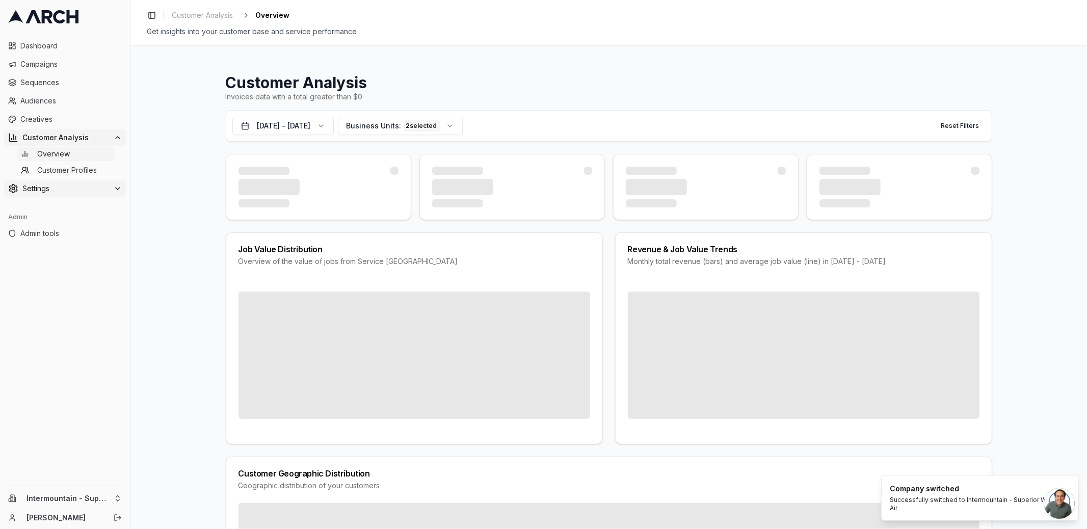
click at [71, 184] on span "Settings" at bounding box center [65, 188] width 87 height 10
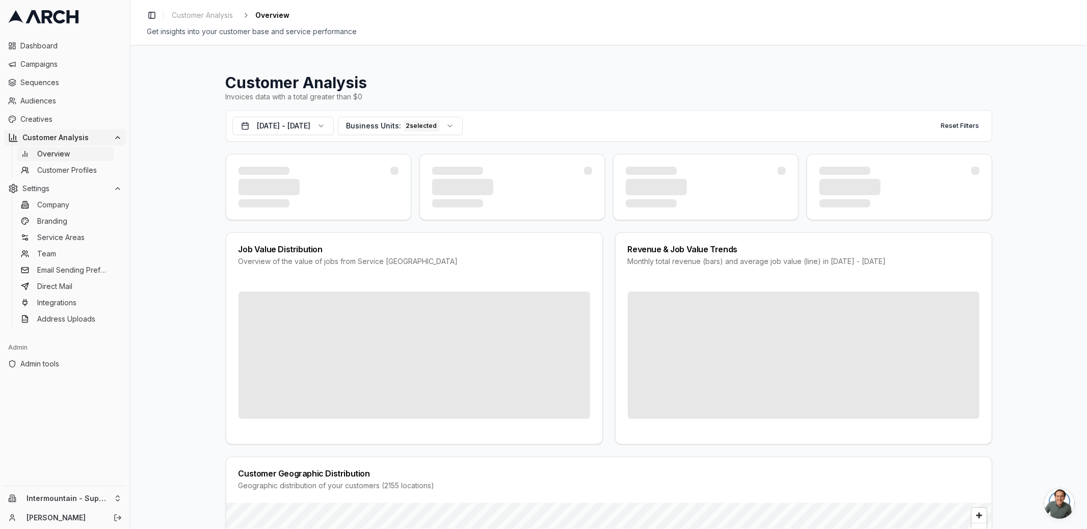
click at [171, 271] on div "Customer Analysis Invoices data with a total greater than $0 [DATE] - [DATE] Bu…" at bounding box center [608, 287] width 956 height 484
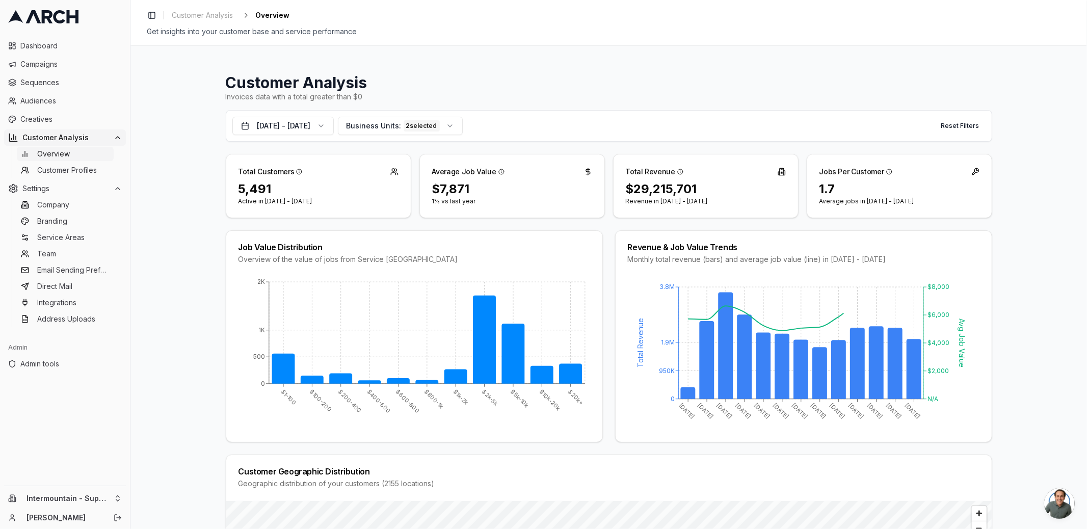
click at [70, 151] on link "Overview" at bounding box center [65, 154] width 97 height 14
